Goal: Task Accomplishment & Management: Use online tool/utility

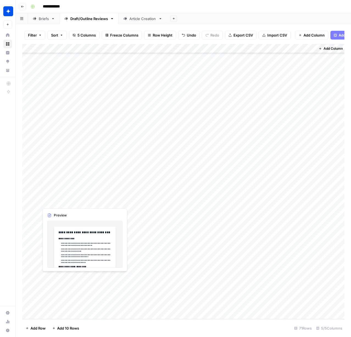
scroll to position [406, 0]
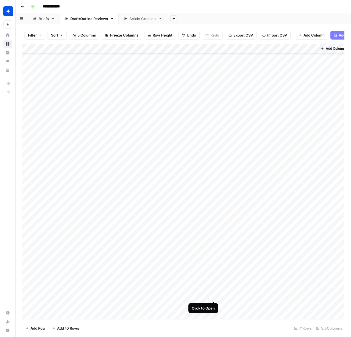
click at [216, 296] on div "Add Column" at bounding box center [183, 182] width 323 height 276
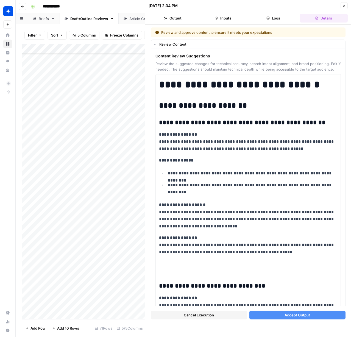
click at [283, 318] on button "Accept Output" at bounding box center [298, 315] width 97 height 9
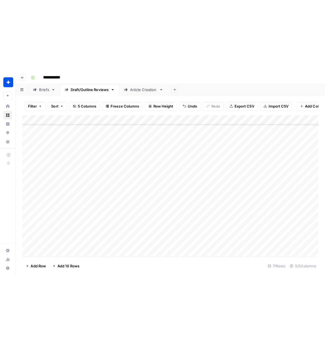
scroll to position [406, 0]
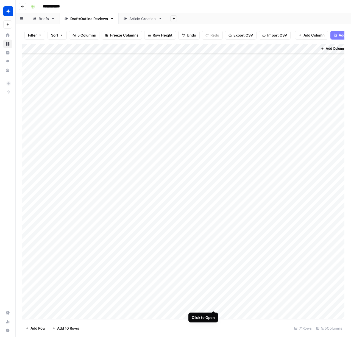
click at [214, 305] on div "Add Column" at bounding box center [183, 182] width 323 height 276
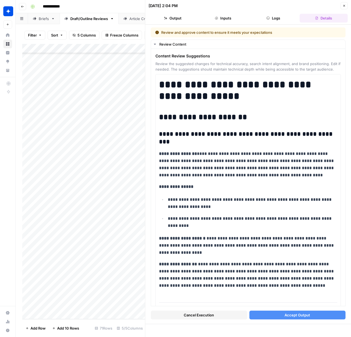
click at [289, 318] on span "Accept Output" at bounding box center [298, 315] width 26 height 5
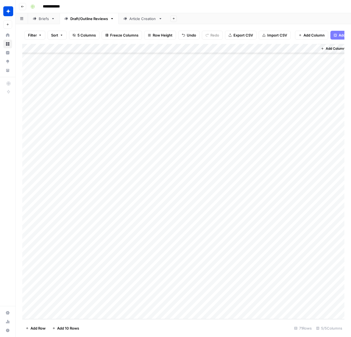
click at [286, 297] on div "Add Column" at bounding box center [183, 182] width 323 height 276
click at [313, 296] on div "Add Column" at bounding box center [183, 182] width 323 height 276
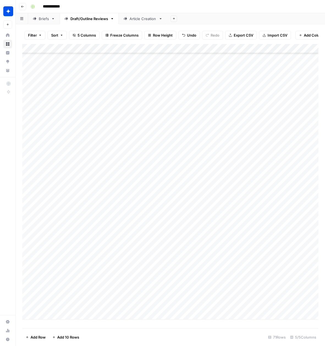
scroll to position [398, 0]
click at [313, 314] on div "Add Column" at bounding box center [170, 186] width 296 height 284
